Goal: Information Seeking & Learning: Learn about a topic

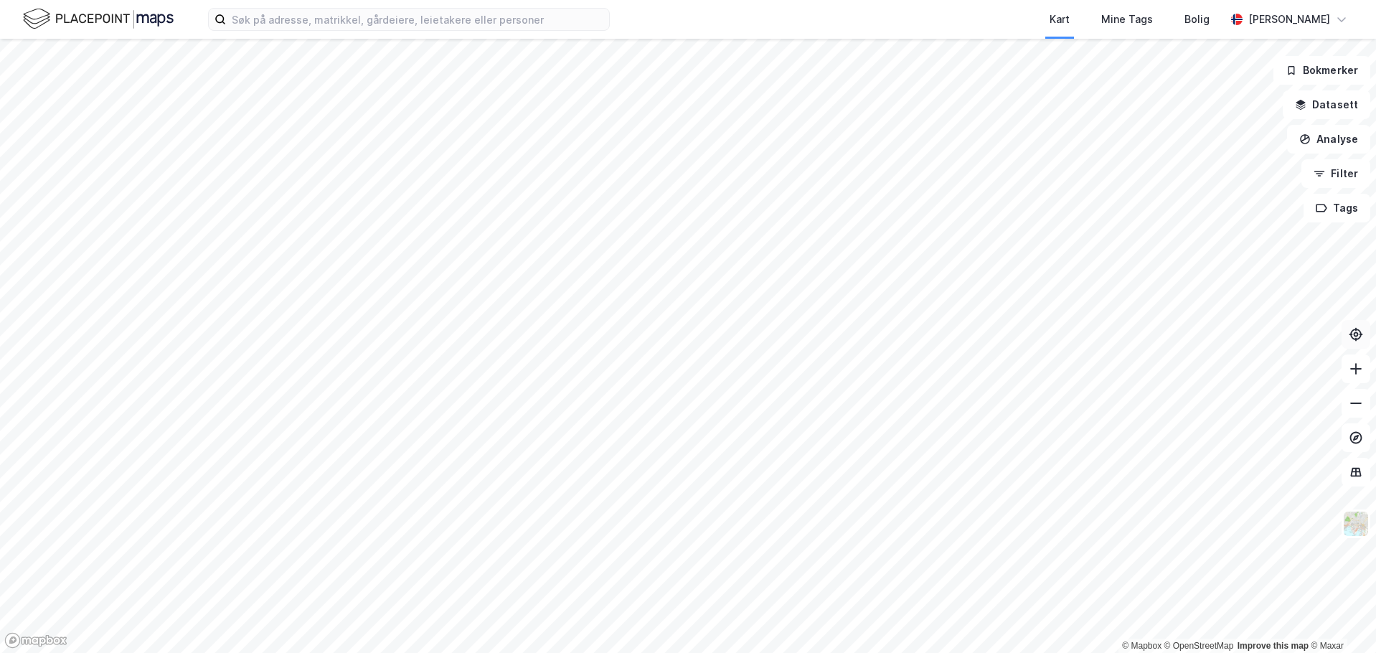
click at [1356, 336] on icon at bounding box center [1356, 334] width 5 height 5
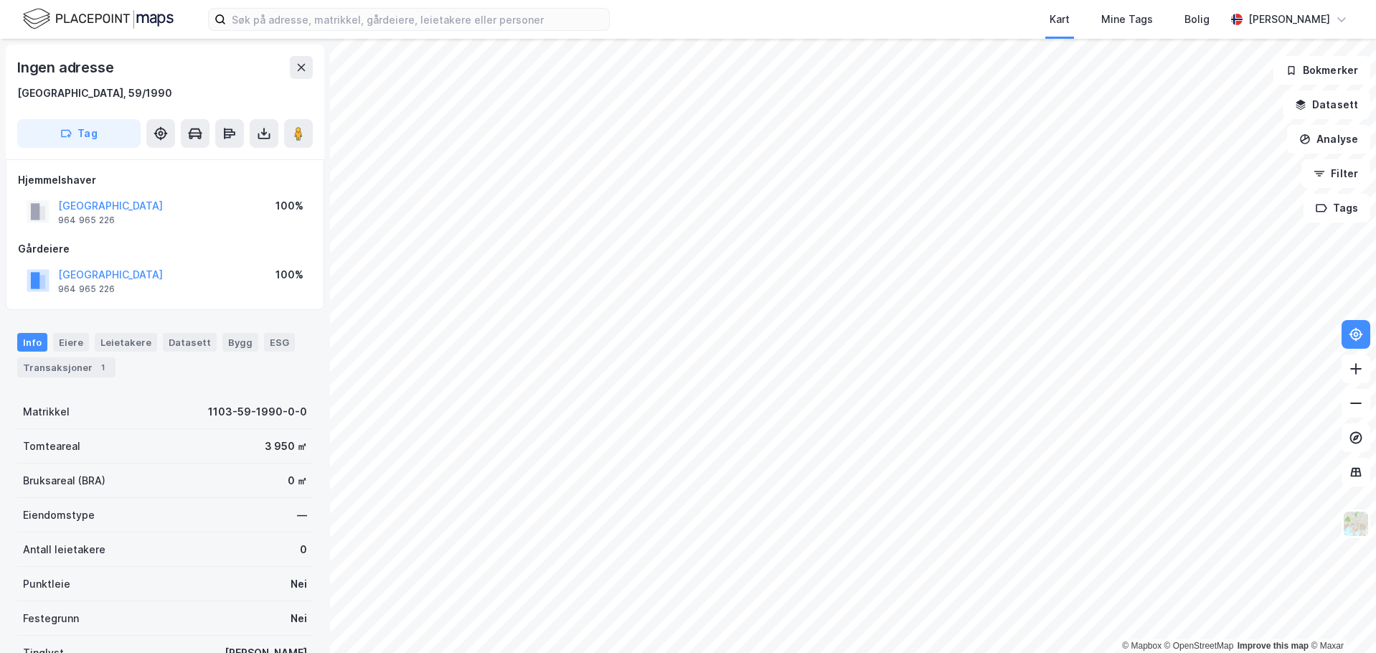
click at [431, 0] on html "Kart Mine Tags Bolig Jarl Endre Egeland © Mapbox © OpenStreetMap Improve this m…" at bounding box center [688, 326] width 1376 height 653
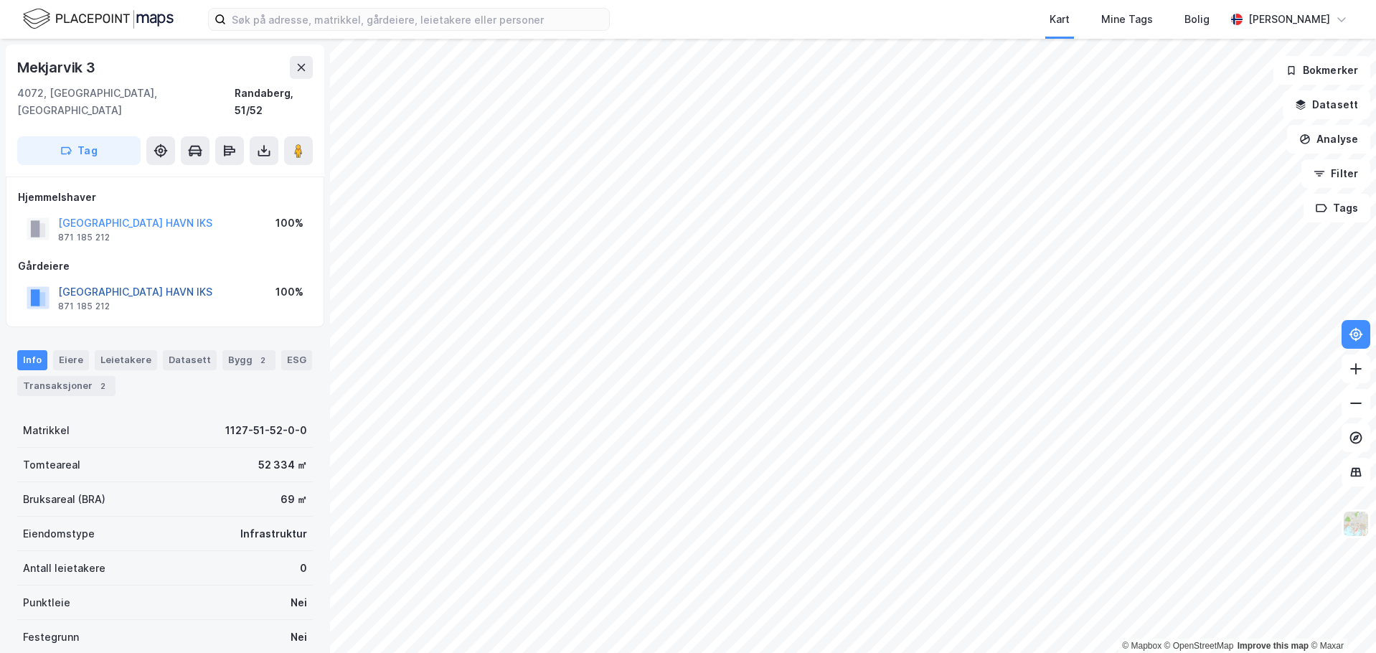
click at [0, 0] on button "STAVANGERREGIONEN HAVN IKS" at bounding box center [0, 0] width 0 height 0
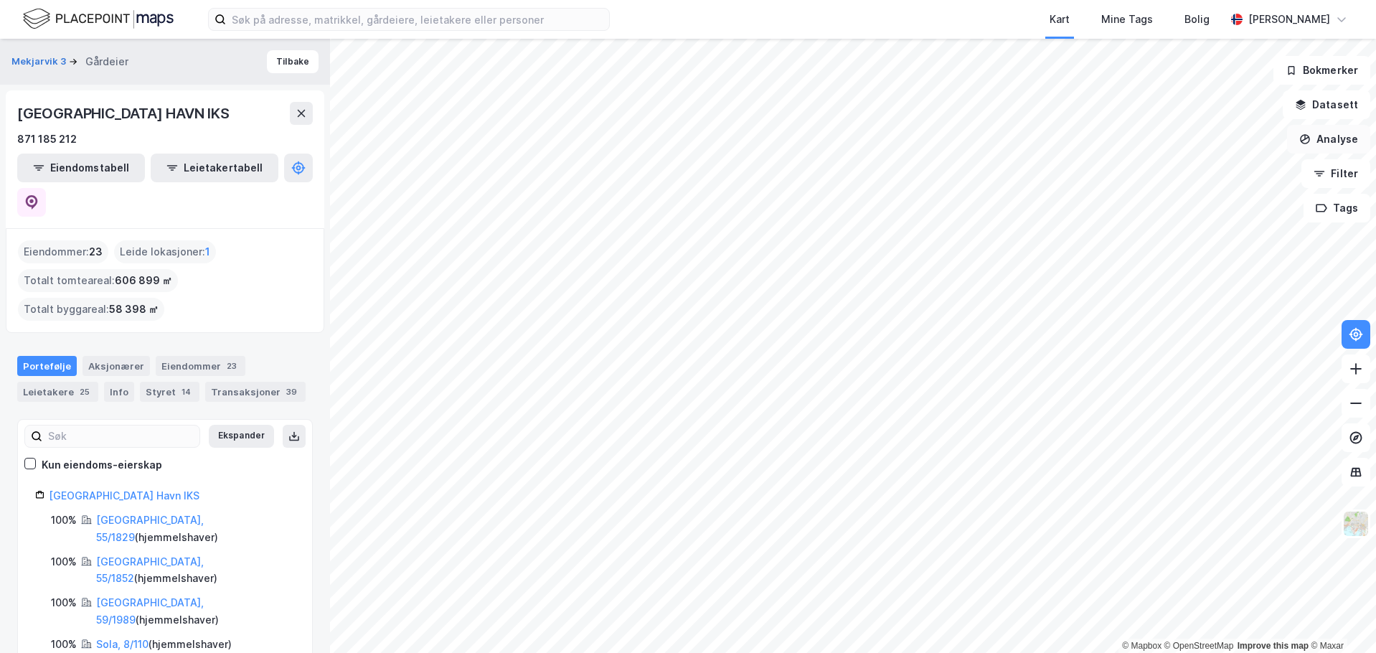
click at [1333, 137] on button "Analyse" at bounding box center [1328, 139] width 83 height 29
click at [1172, 142] on div "Mål avstand" at bounding box center [1204, 140] width 125 height 12
